Goal: Task Accomplishment & Management: Use online tool/utility

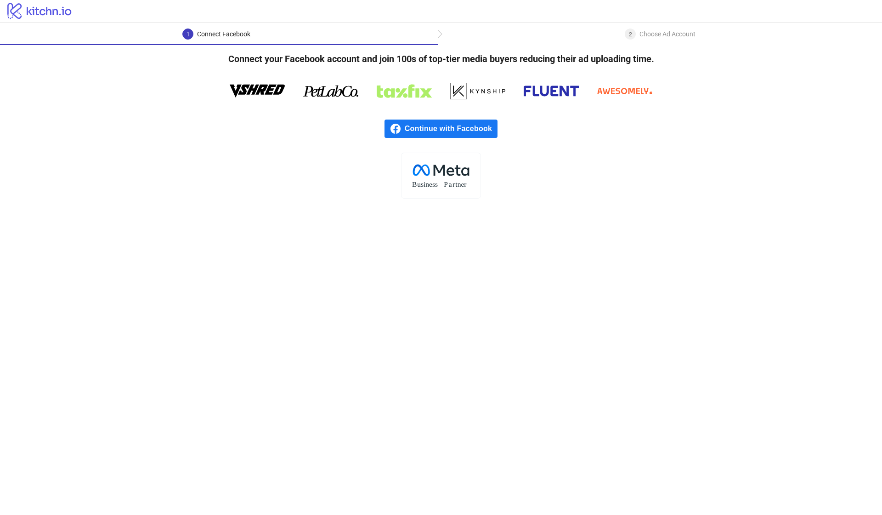
click at [447, 135] on span "Continue with Facebook" at bounding box center [451, 128] width 93 height 18
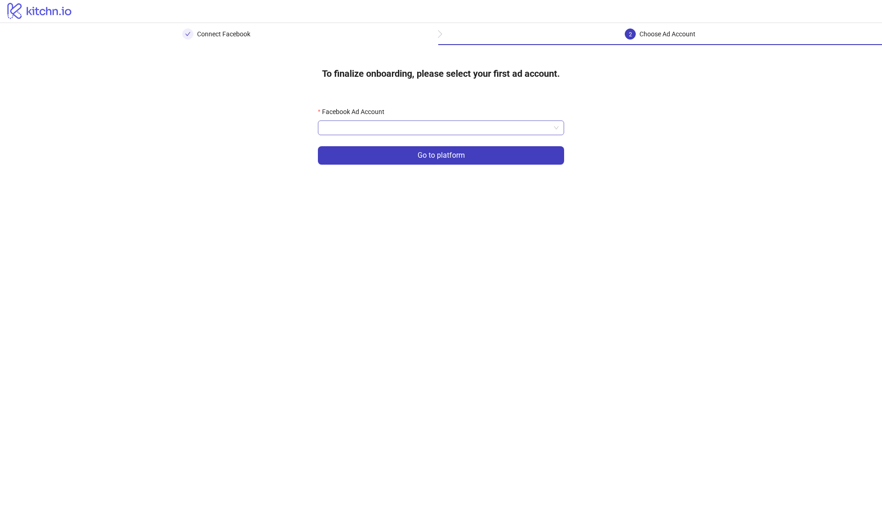
click at [468, 127] on input "Facebook Ad Account" at bounding box center [436, 128] width 227 height 14
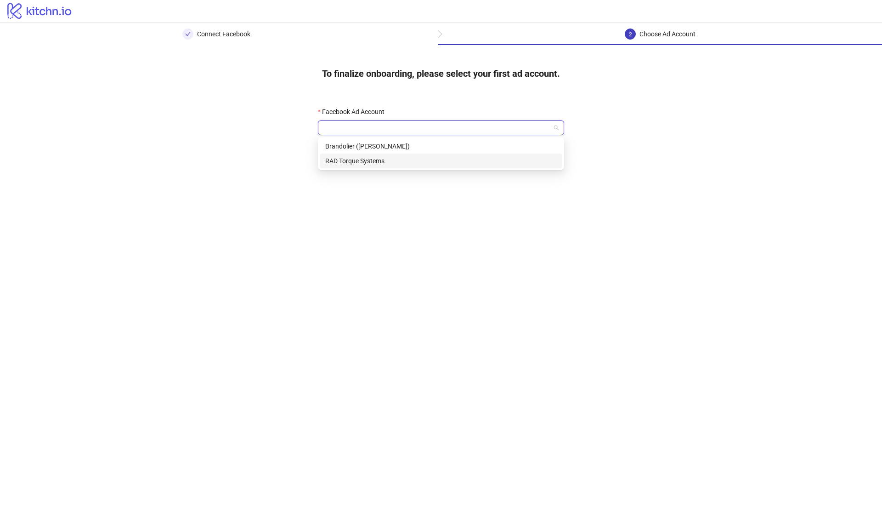
click at [373, 158] on div "RAD Torque Systems" at bounding box center [441, 161] width 232 height 10
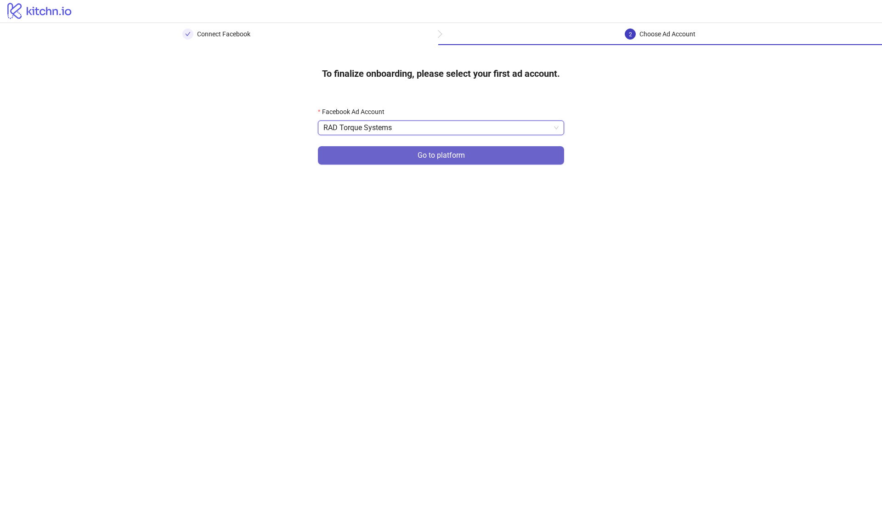
click at [373, 158] on button "Go to platform" at bounding box center [441, 155] width 246 height 18
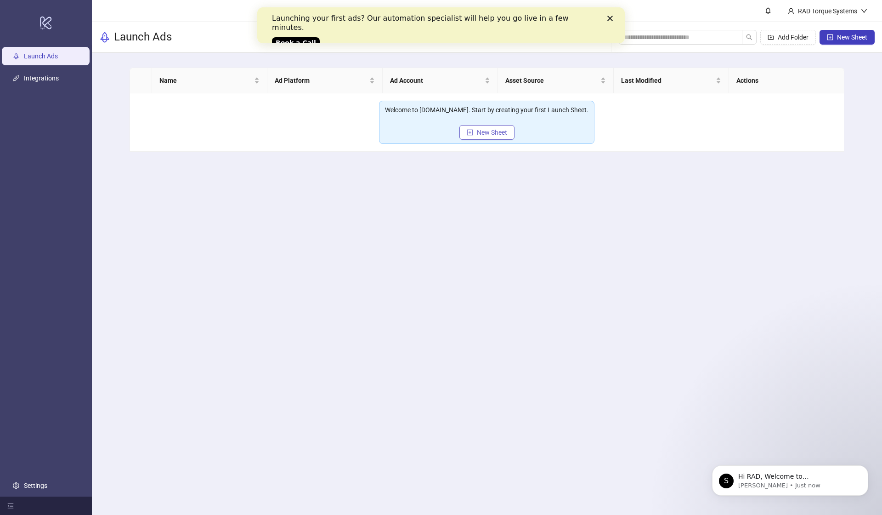
click at [484, 135] on span "New Sheet" at bounding box center [492, 132] width 30 height 7
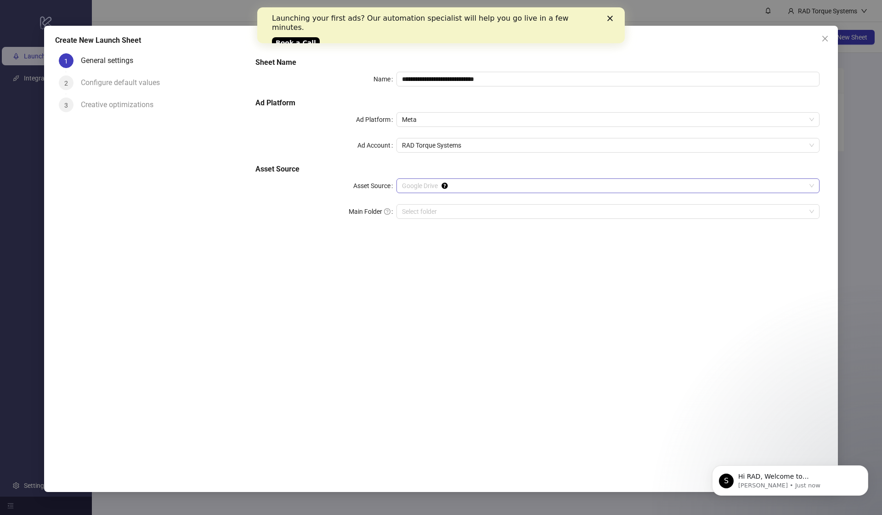
click at [429, 186] on span "Google Drive" at bounding box center [608, 186] width 412 height 14
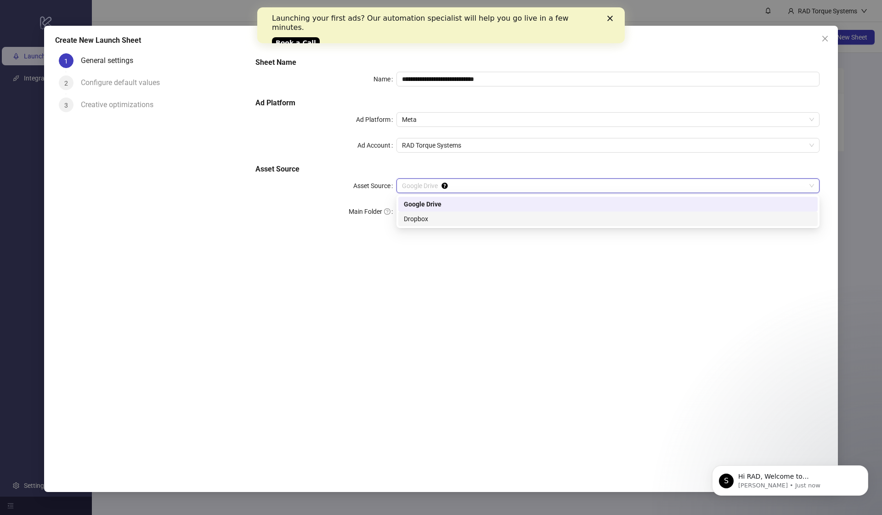
click at [452, 260] on div "**********" at bounding box center [537, 256] width 579 height 413
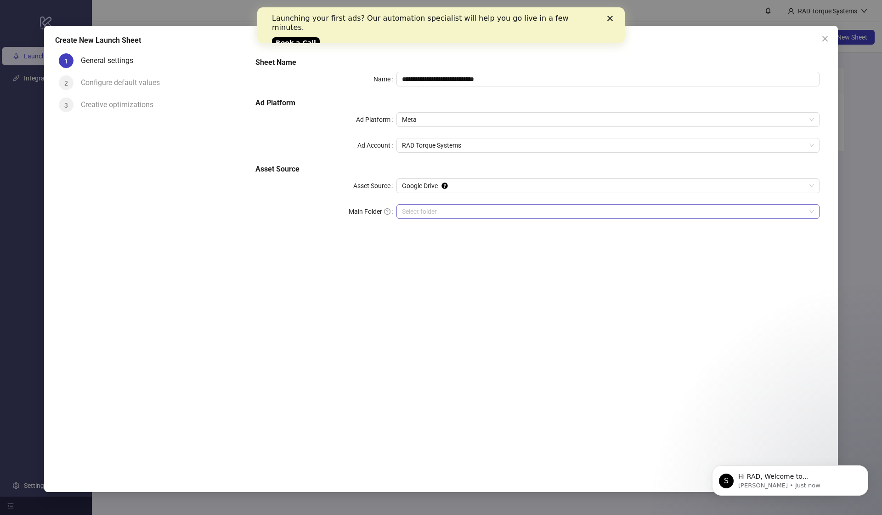
click at [437, 212] on input "Main Folder" at bounding box center [604, 211] width 404 height 14
click at [425, 205] on input "Main Folder" at bounding box center [604, 211] width 404 height 14
click at [462, 208] on input "Main Folder" at bounding box center [604, 211] width 404 height 14
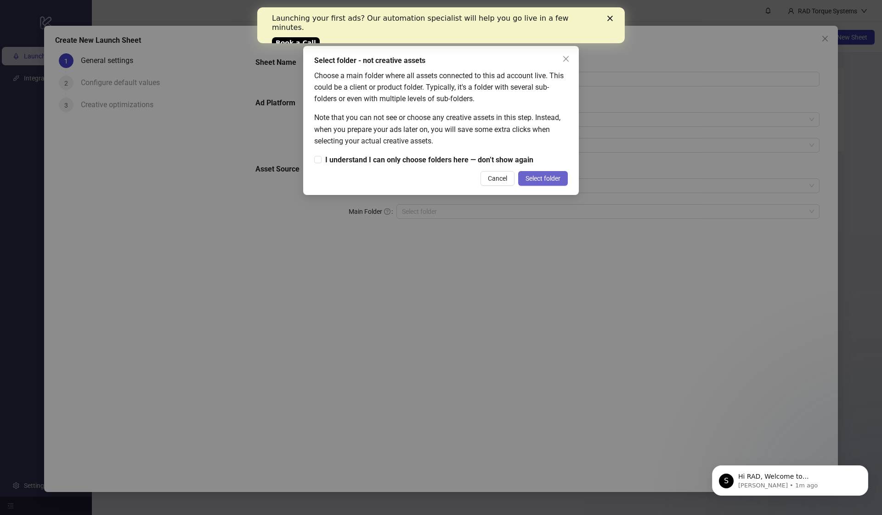
click at [531, 179] on span "Select folder" at bounding box center [543, 178] width 35 height 7
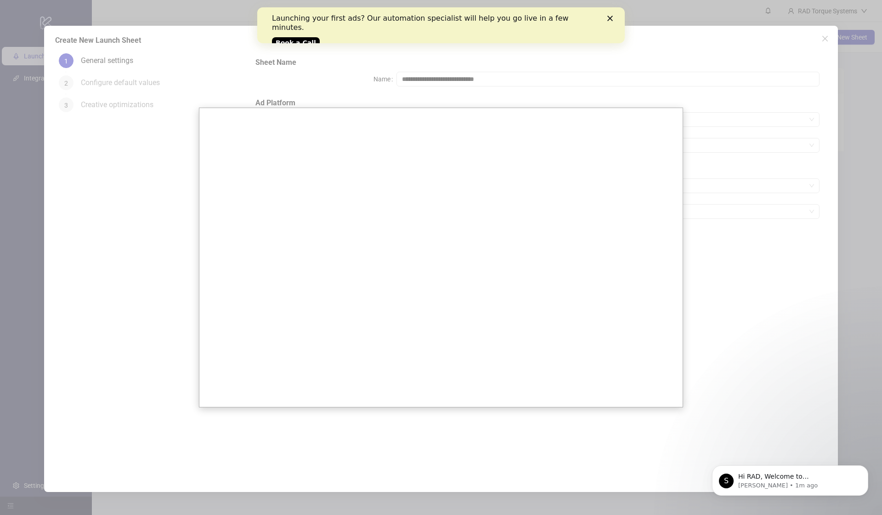
click at [805, 204] on div at bounding box center [441, 257] width 882 height 515
click at [676, 68] on div at bounding box center [441, 257] width 882 height 515
click at [606, 18] on div "Launching your first ads? Our automation specialist will help you go live in a …" at bounding box center [441, 30] width 338 height 38
click at [604, 13] on div "Launching your first ads? Our automation specialist will help you go live in a …" at bounding box center [441, 30] width 338 height 38
click at [610, 16] on icon "Close" at bounding box center [610, 19] width 6 height 6
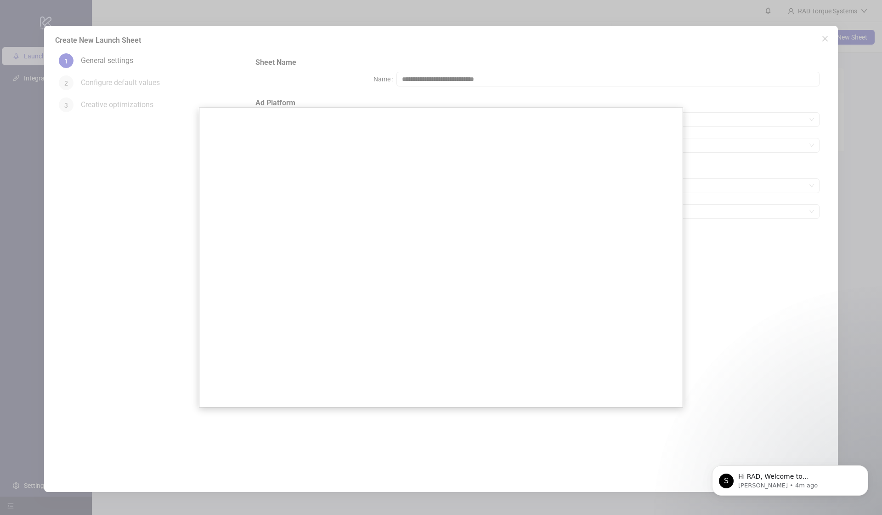
click at [826, 138] on div at bounding box center [441, 257] width 882 height 515
click at [822, 40] on div at bounding box center [441, 257] width 882 height 515
click at [825, 39] on div at bounding box center [441, 257] width 882 height 515
drag, startPoint x: 148, startPoint y: 130, endPoint x: 442, endPoint y: 11, distance: 317.5
click at [157, 128] on div at bounding box center [441, 257] width 882 height 515
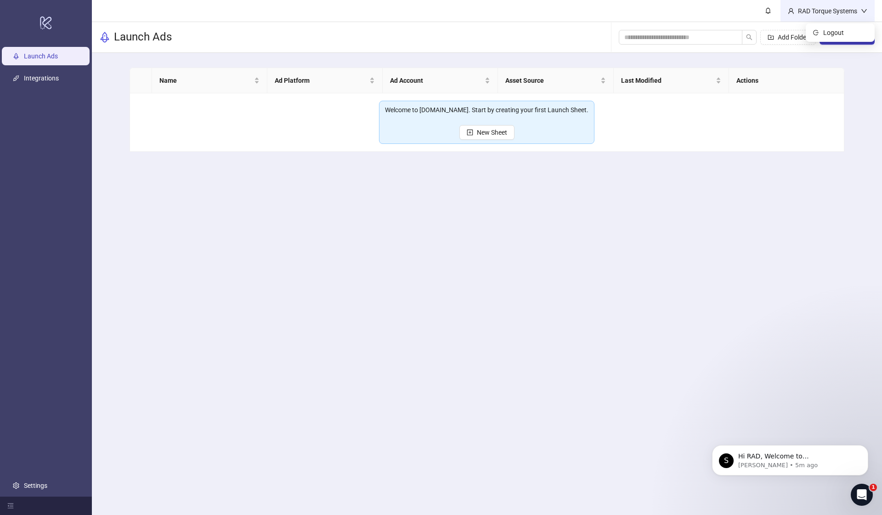
click at [848, 12] on div "RAD Torque Systems" at bounding box center [827, 11] width 67 height 10
click at [861, 10] on icon "down" at bounding box center [864, 11] width 6 height 6
click at [864, 10] on icon "down" at bounding box center [864, 11] width 6 height 6
click at [35, 79] on link "Integrations" at bounding box center [41, 77] width 35 height 7
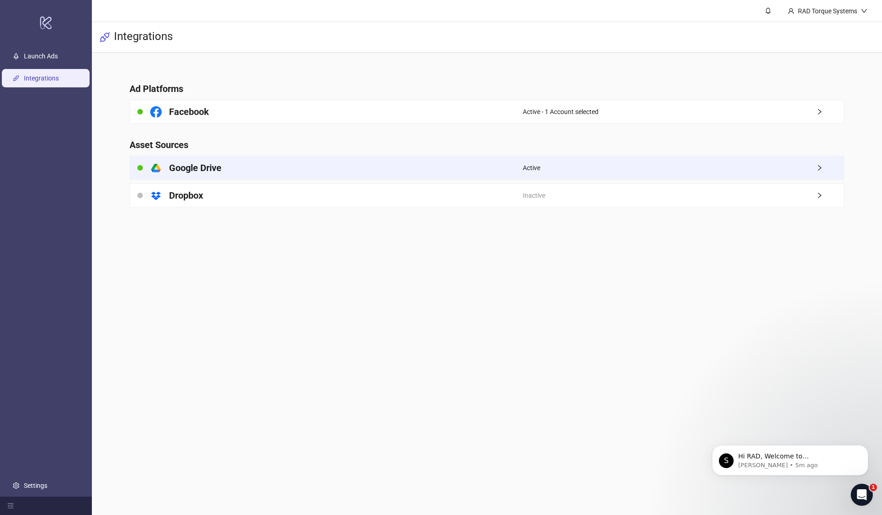
click at [223, 168] on div "platform/google_drive Google Drive" at bounding box center [326, 167] width 393 height 23
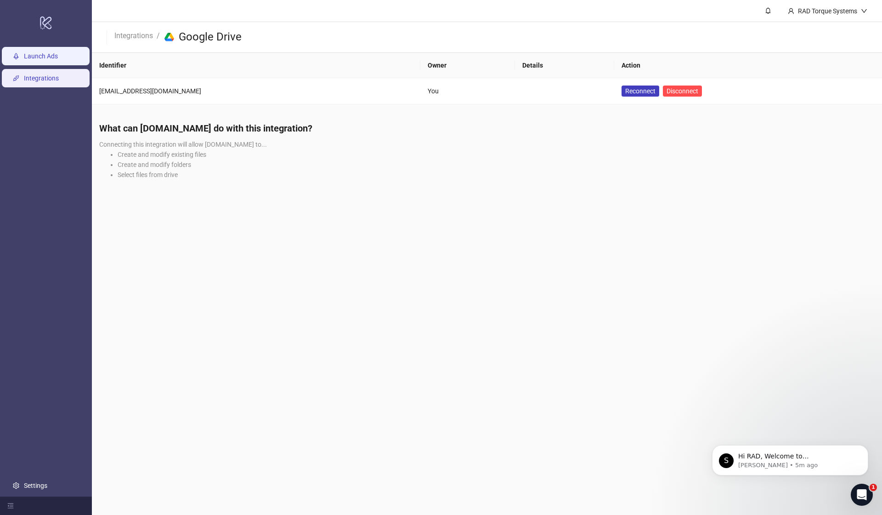
click at [58, 60] on link "Launch Ads" at bounding box center [41, 55] width 34 height 7
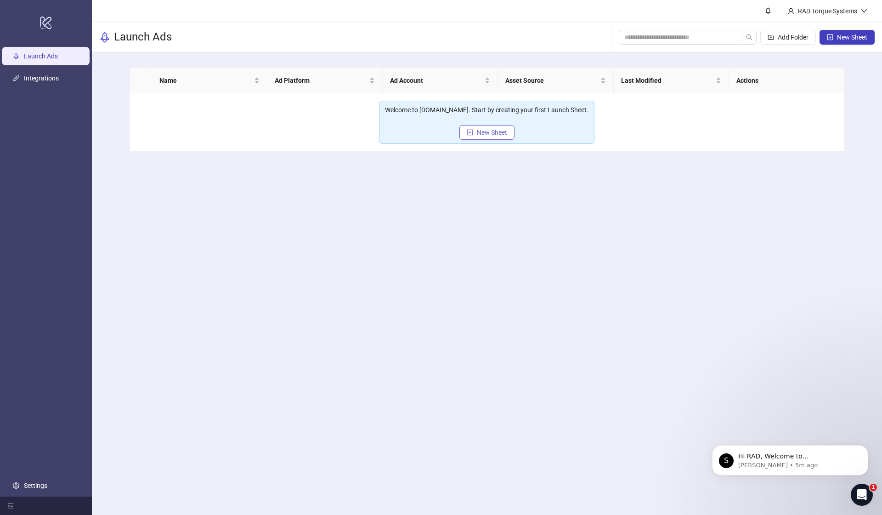
click at [478, 133] on span "New Sheet" at bounding box center [492, 132] width 30 height 7
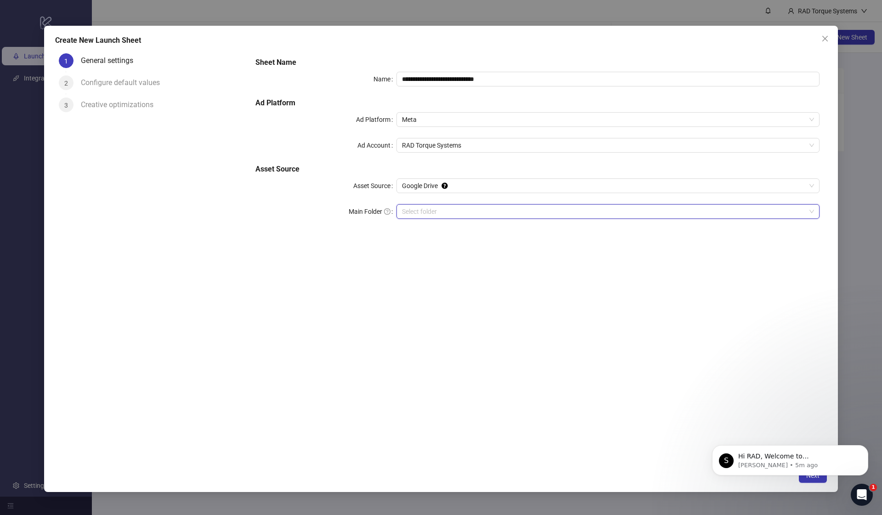
click at [433, 215] on input "Main Folder" at bounding box center [604, 211] width 404 height 14
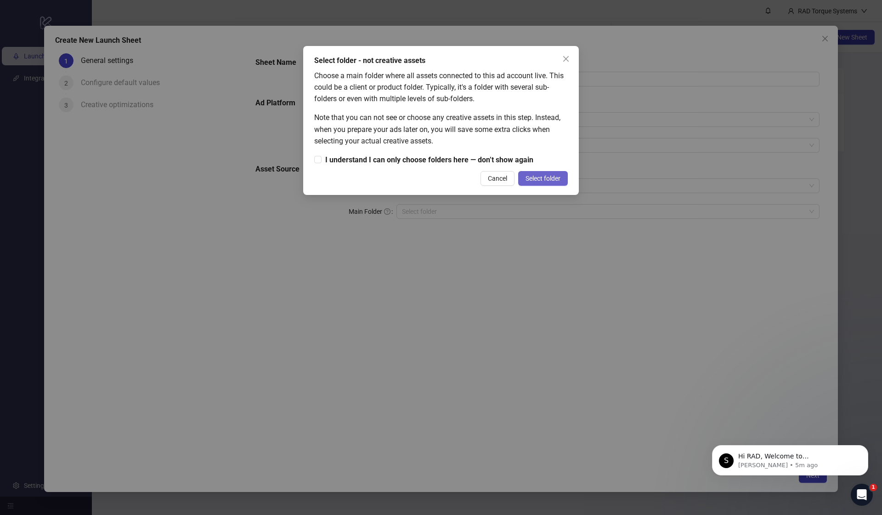
click at [547, 178] on span "Select folder" at bounding box center [543, 178] width 35 height 7
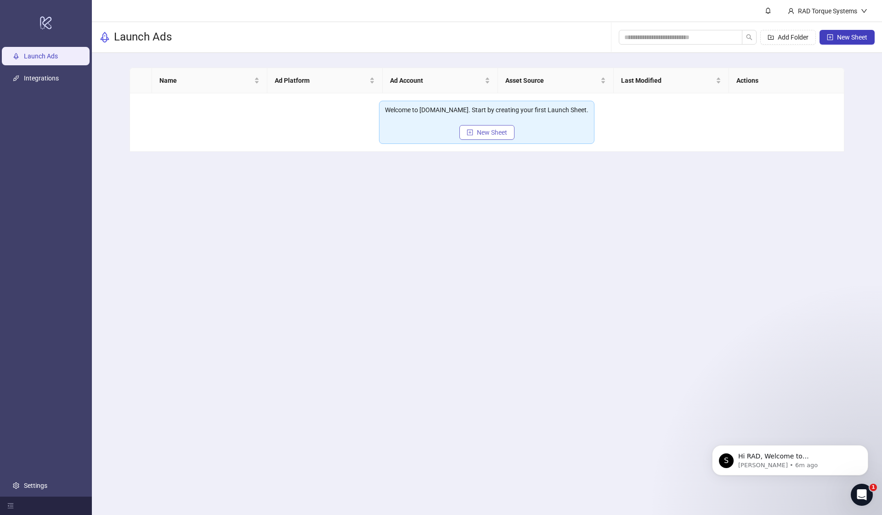
click at [481, 134] on span "New Sheet" at bounding box center [492, 132] width 30 height 7
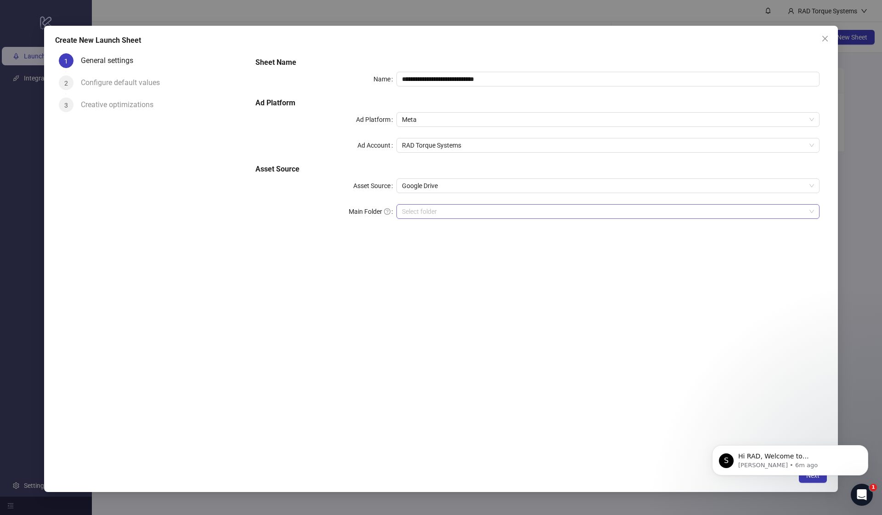
click at [430, 210] on input "Main Folder" at bounding box center [604, 211] width 404 height 14
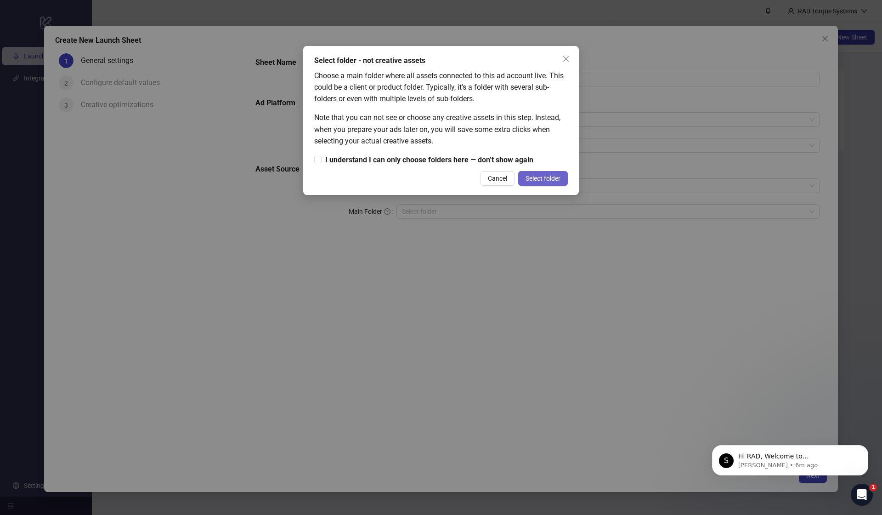
click at [558, 177] on span "Select folder" at bounding box center [543, 178] width 35 height 7
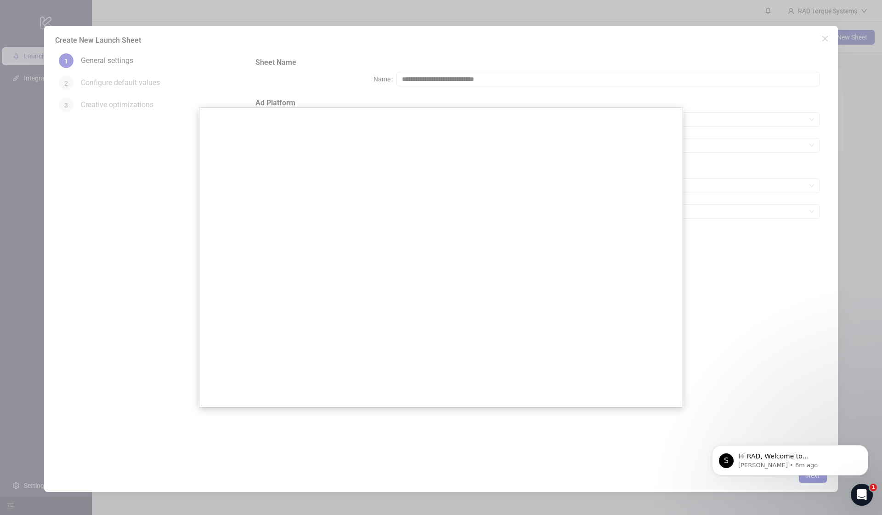
click at [702, 106] on div at bounding box center [441, 257] width 882 height 515
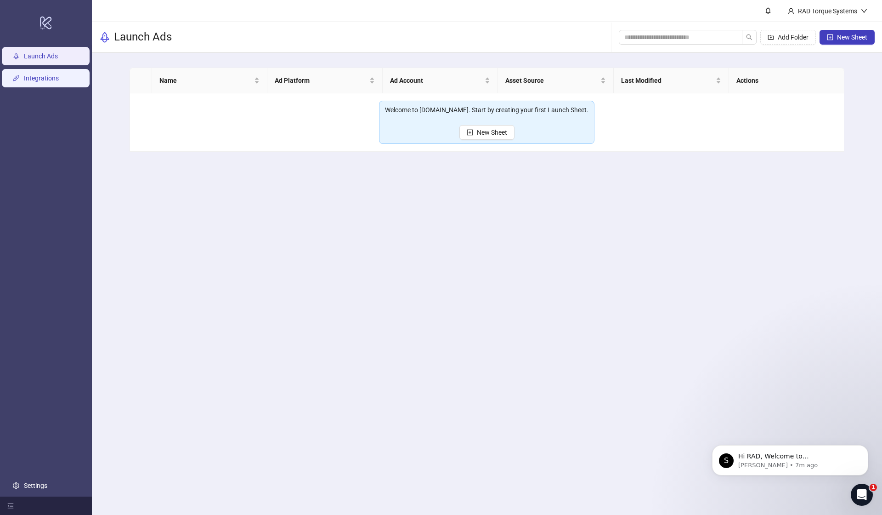
click at [59, 82] on link "Integrations" at bounding box center [41, 77] width 35 height 7
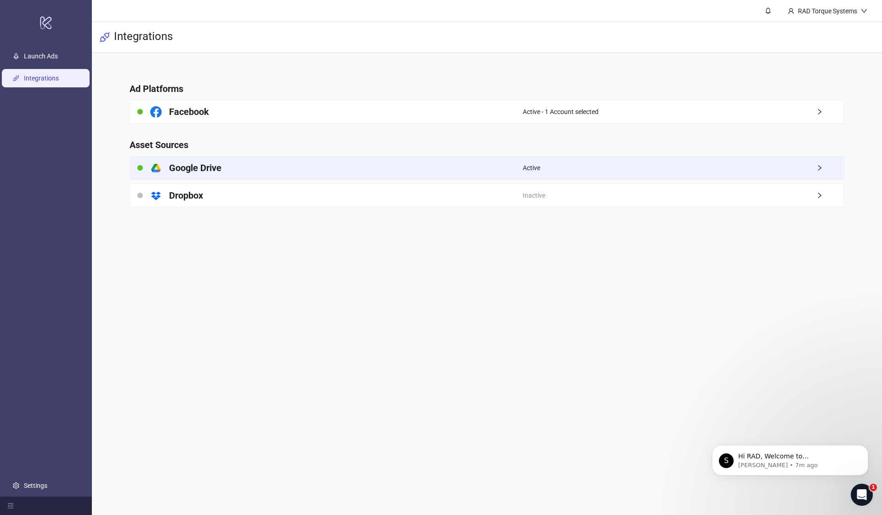
click at [197, 167] on h4 "Google Drive" at bounding box center [195, 167] width 52 height 13
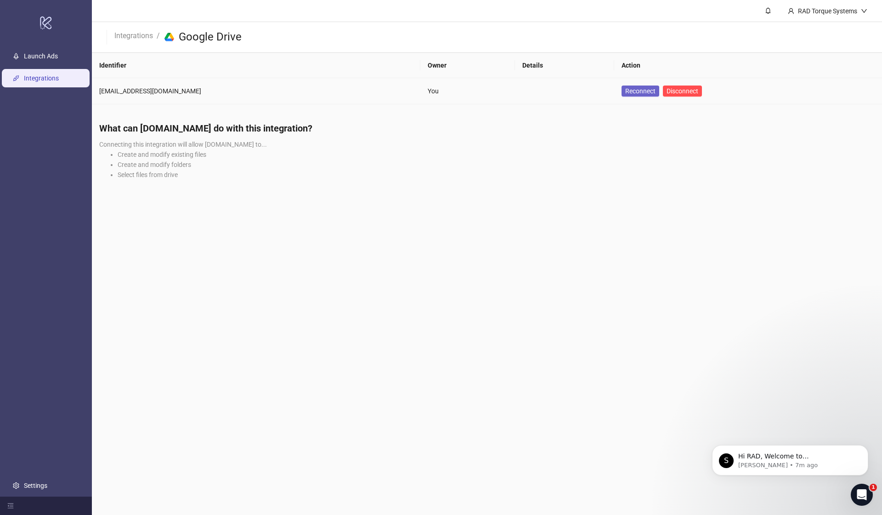
click at [625, 90] on span "Reconnect" at bounding box center [640, 90] width 30 height 7
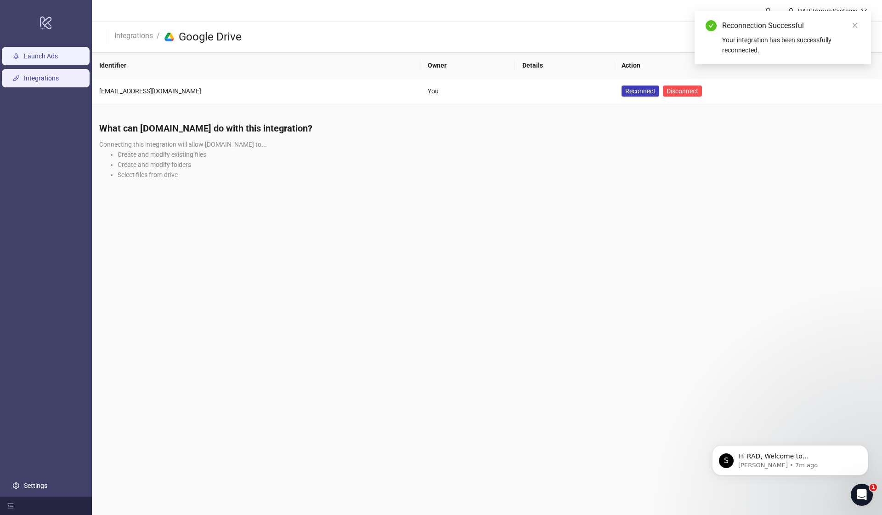
click at [53, 60] on link "Launch Ads" at bounding box center [41, 55] width 34 height 7
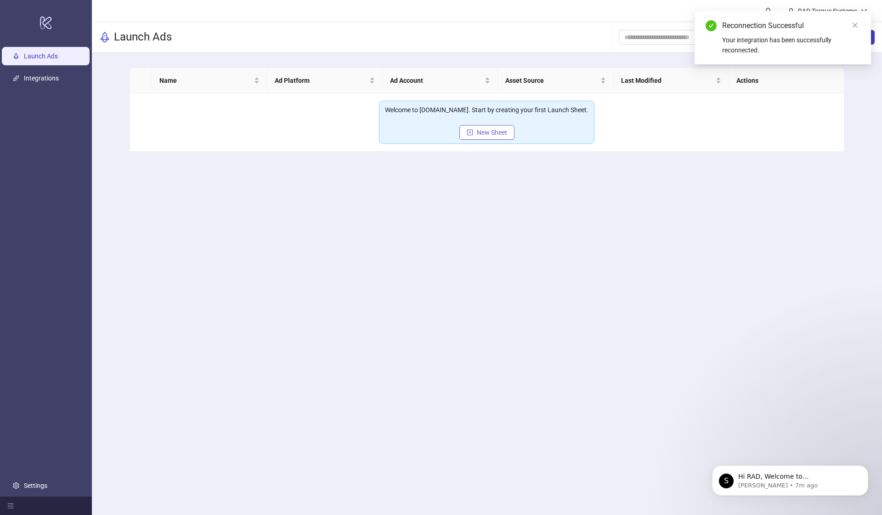
click at [492, 135] on span "New Sheet" at bounding box center [492, 132] width 30 height 7
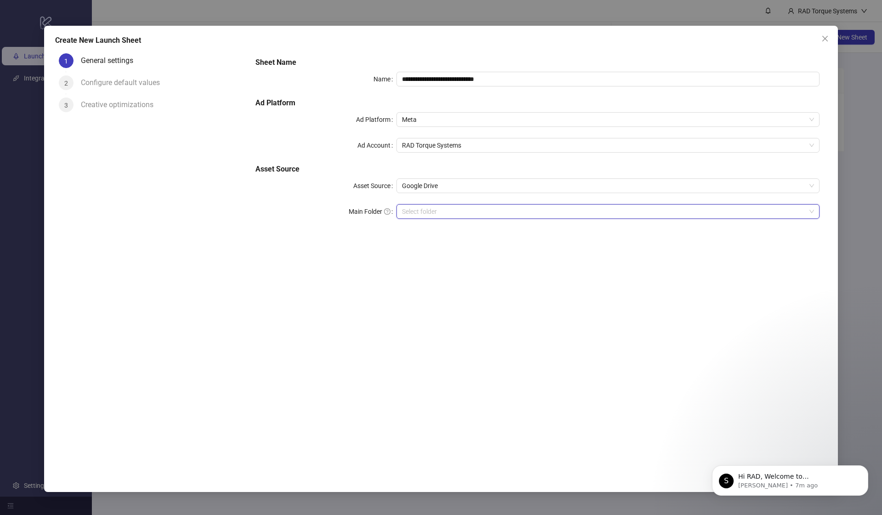
click at [445, 216] on input "Main Folder" at bounding box center [604, 211] width 404 height 14
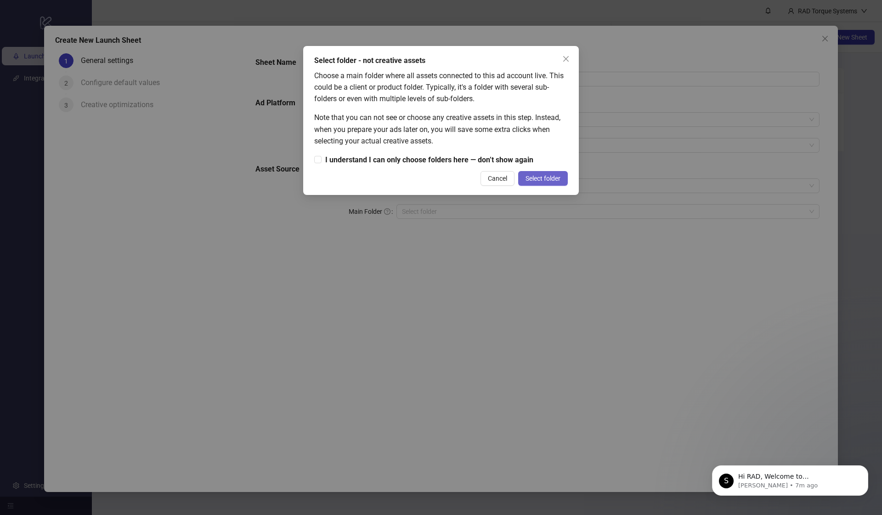
click at [566, 178] on button "Select folder" at bounding box center [543, 178] width 50 height 15
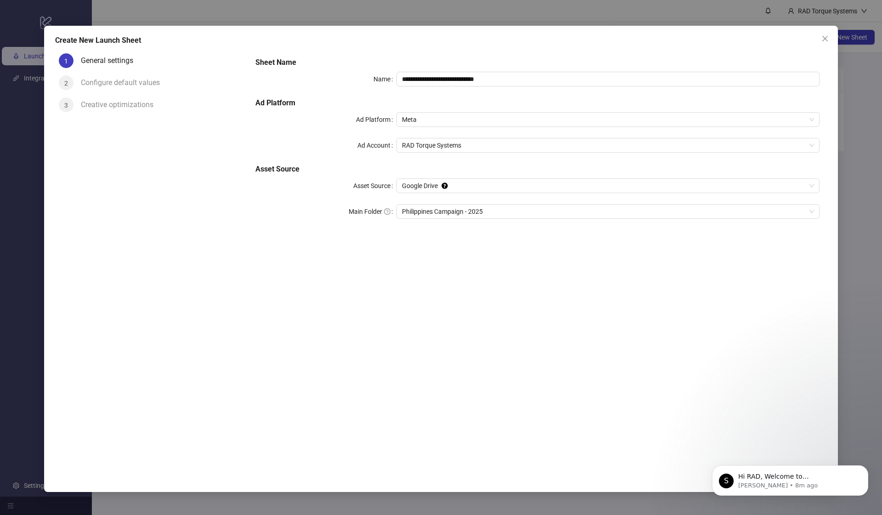
click at [130, 87] on div "Configure default values" at bounding box center [124, 82] width 86 height 15
click at [130, 80] on div "Configure default values" at bounding box center [124, 82] width 86 height 15
click at [516, 207] on span "Philippines Campaign - 2025" at bounding box center [608, 211] width 412 height 14
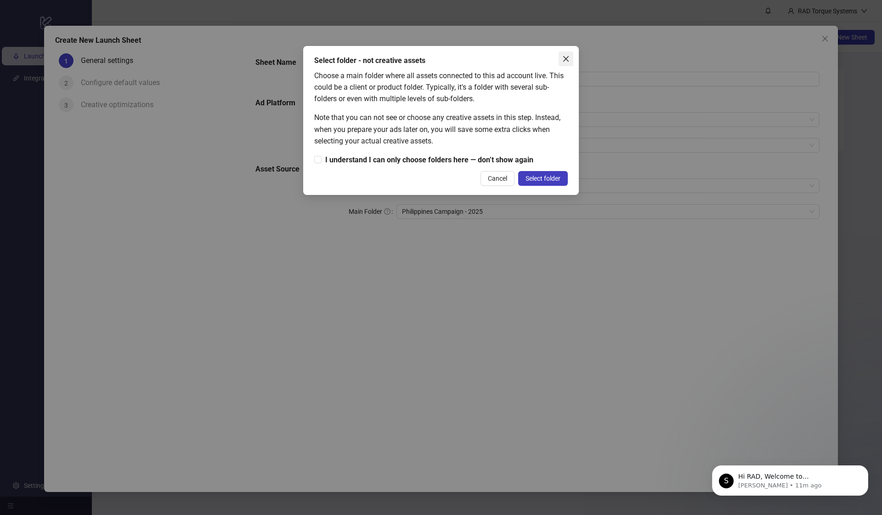
click at [563, 54] on button "Close" at bounding box center [566, 58] width 15 height 15
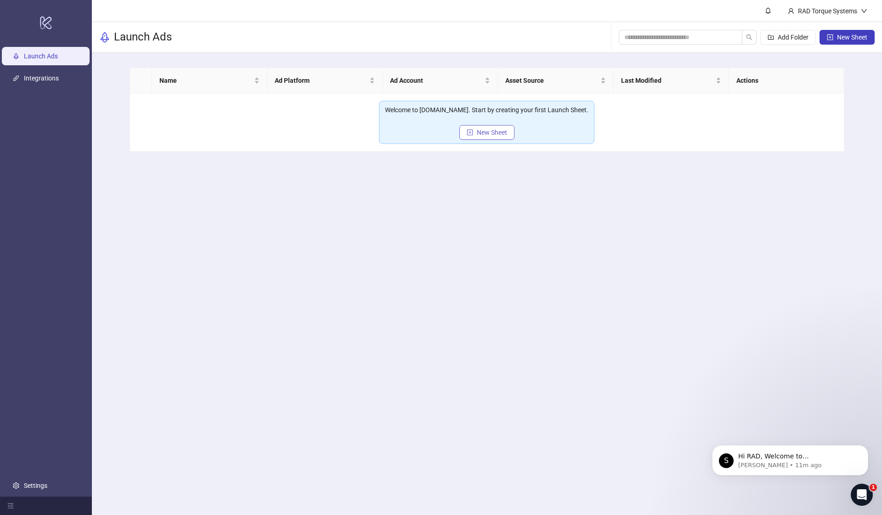
click at [488, 131] on span "New Sheet" at bounding box center [492, 132] width 30 height 7
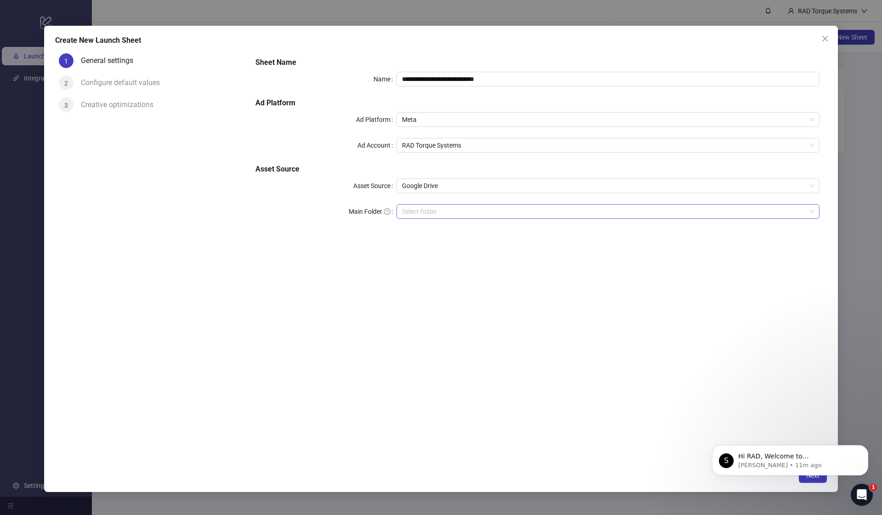
click at [420, 211] on input "Main Folder" at bounding box center [604, 211] width 404 height 14
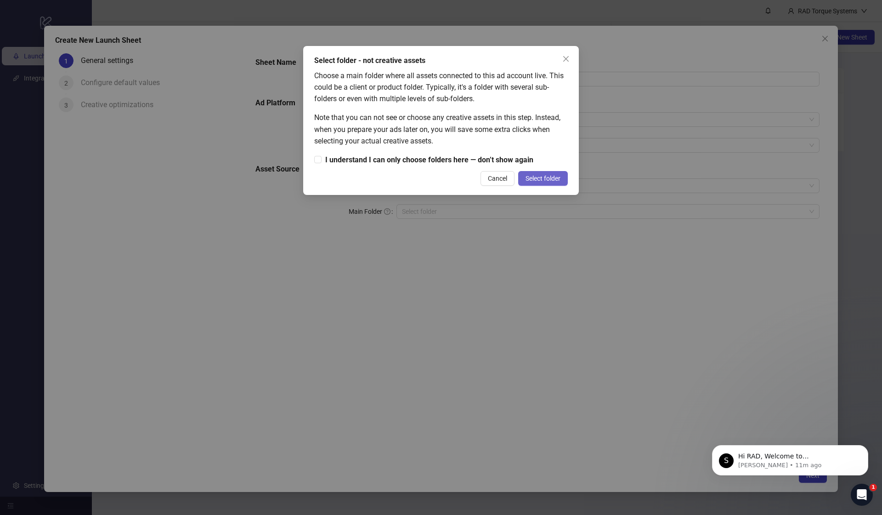
click at [521, 175] on button "Select folder" at bounding box center [543, 178] width 50 height 15
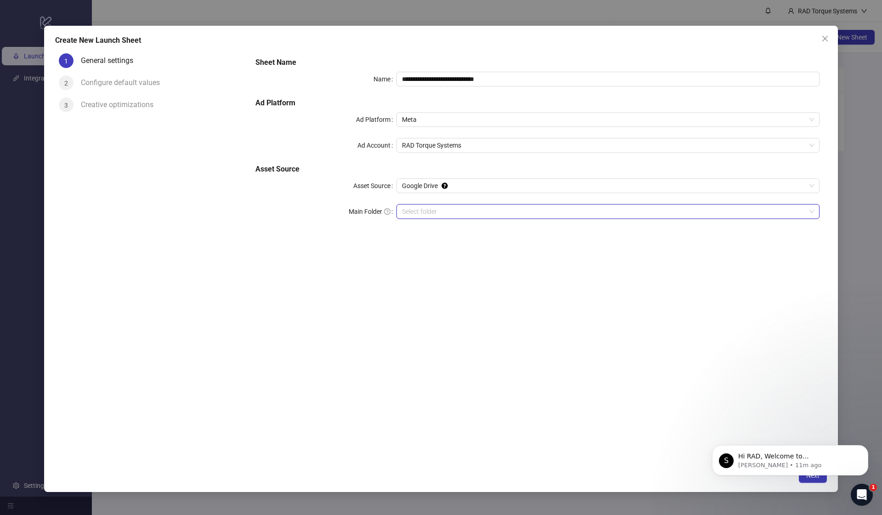
click at [456, 212] on input "Main Folder" at bounding box center [604, 211] width 404 height 14
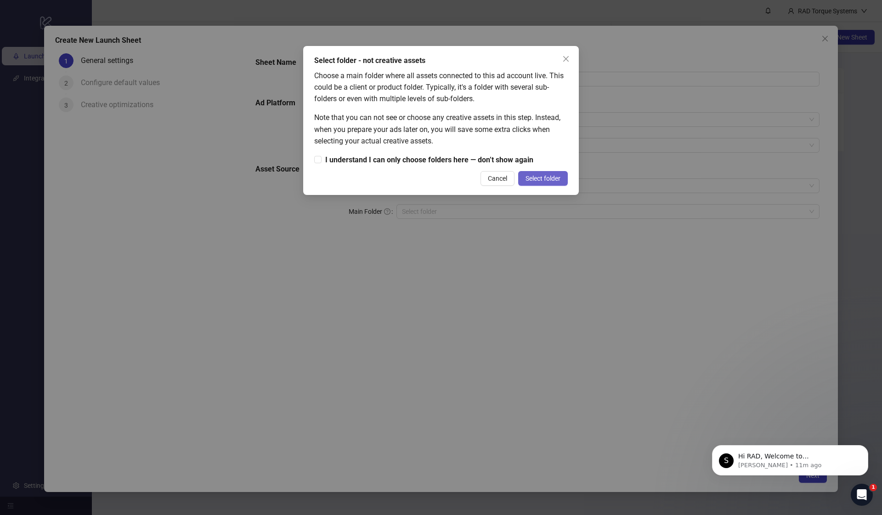
click at [550, 176] on span "Select folder" at bounding box center [543, 178] width 35 height 7
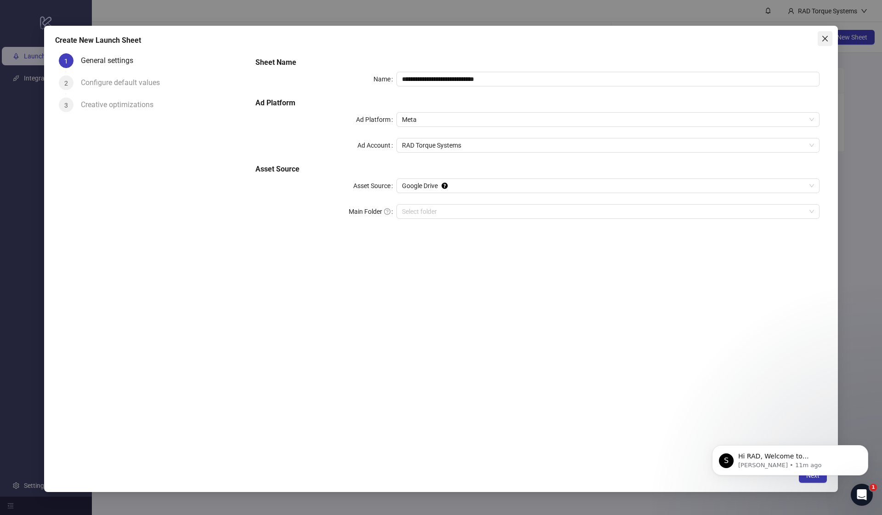
click at [825, 40] on icon "close" at bounding box center [825, 39] width 6 height 6
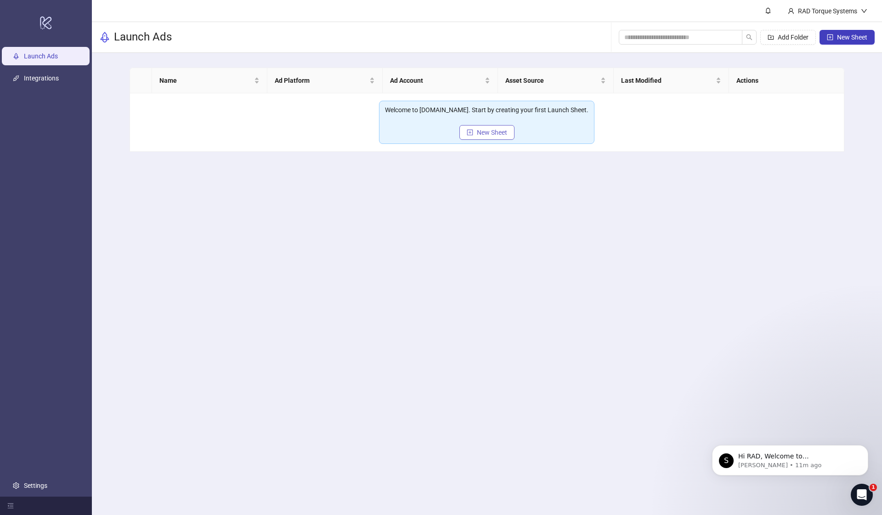
click at [486, 130] on span "New Sheet" at bounding box center [492, 132] width 30 height 7
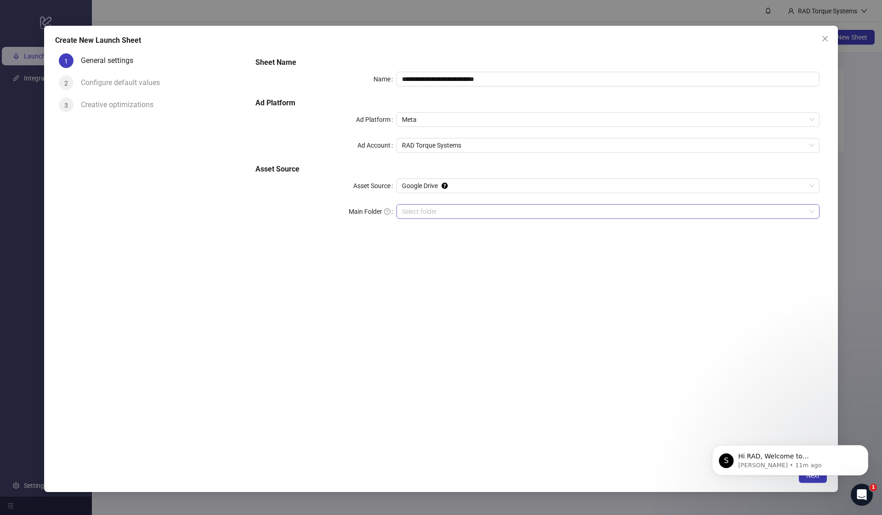
click at [414, 216] on input "Main Folder" at bounding box center [604, 211] width 404 height 14
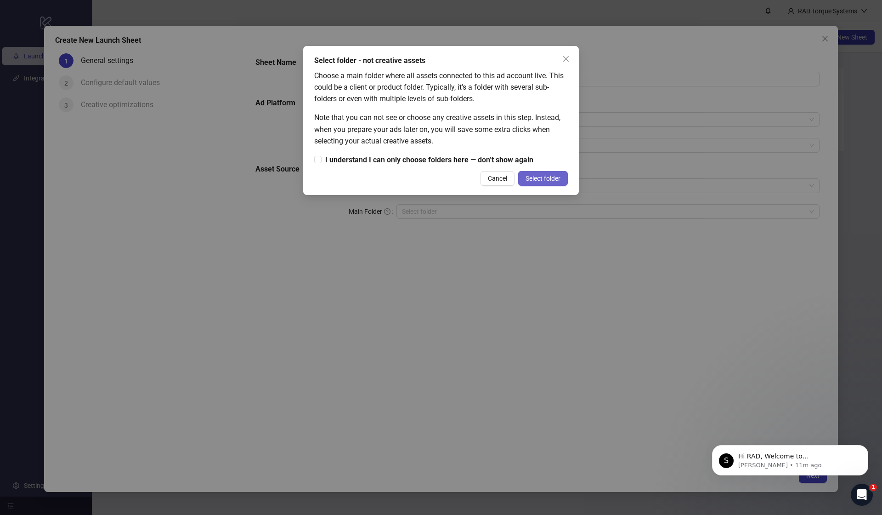
click at [548, 184] on button "Select folder" at bounding box center [543, 178] width 50 height 15
